Goal: Register for event/course

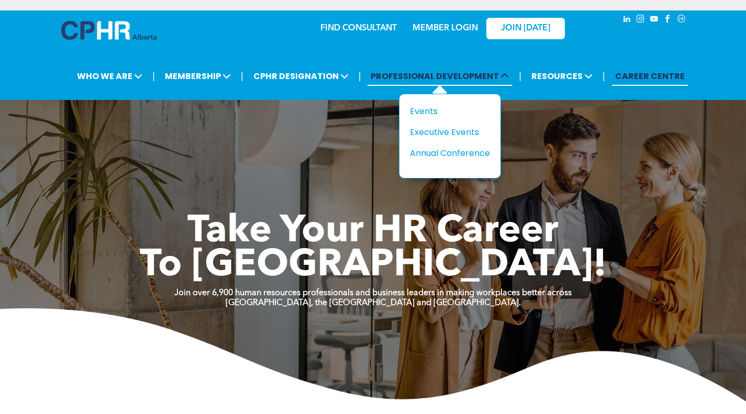
click at [399, 77] on span "PROFESSIONAL DEVELOPMENT" at bounding box center [440, 76] width 145 height 19
click at [427, 109] on div "Events" at bounding box center [446, 111] width 72 height 13
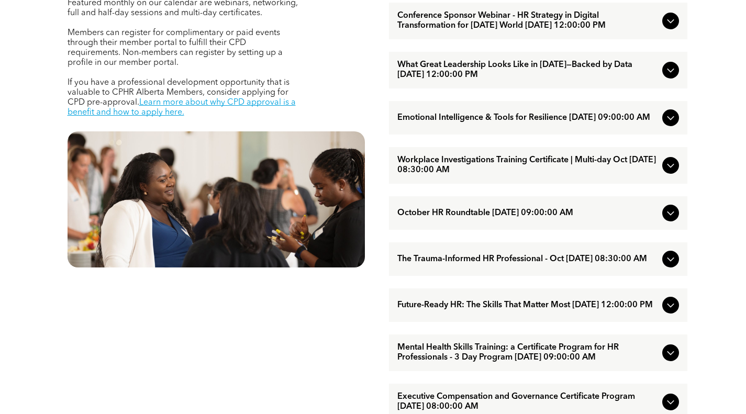
scroll to position [524, 0]
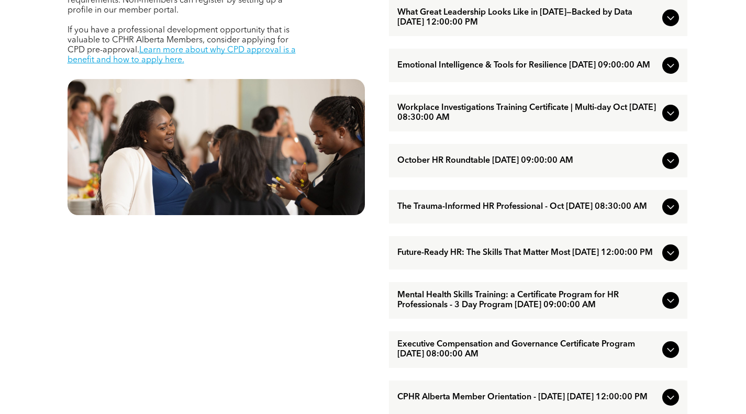
click at [494, 360] on span "Executive Compensation and Governance Certificate Program [DATE] 08:00:00 AM" at bounding box center [527, 350] width 261 height 20
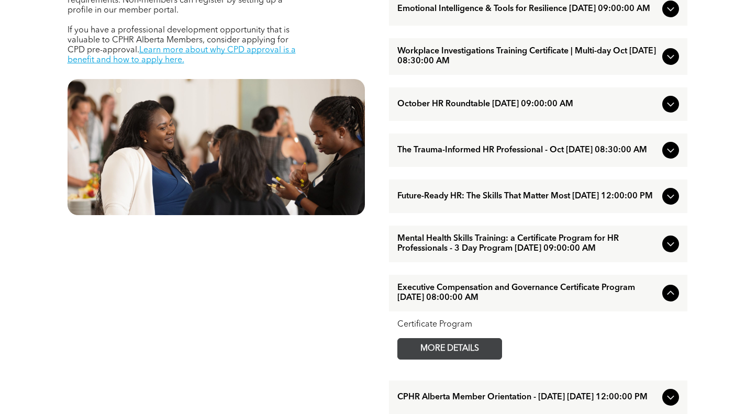
click at [483, 359] on span "MORE DETAILS" at bounding box center [449, 349] width 83 height 20
